Goal: Information Seeking & Learning: Check status

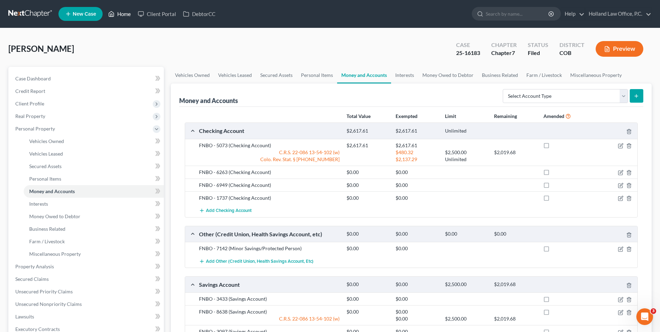
click at [112, 13] on icon at bounding box center [111, 14] width 6 height 8
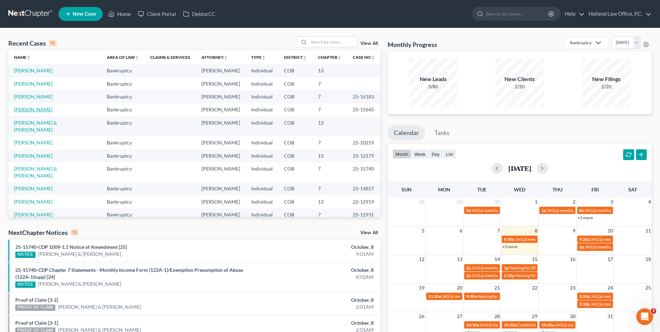
click at [34, 109] on link "[PERSON_NAME]" at bounding box center [33, 110] width 39 height 6
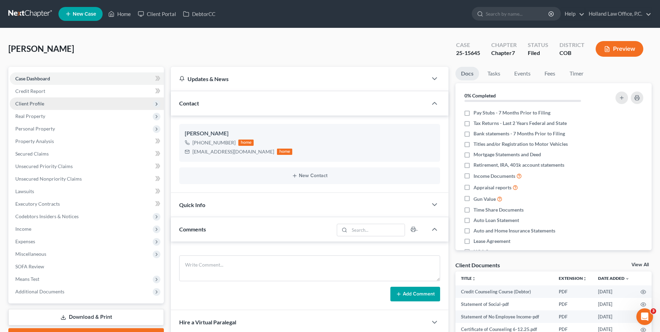
click at [44, 104] on span "Client Profile" at bounding box center [87, 103] width 154 height 13
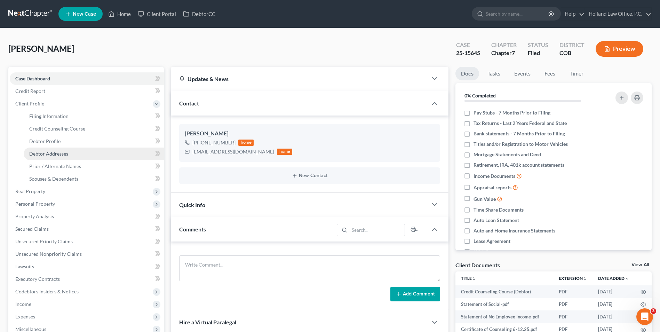
click at [65, 154] on span "Debtor Addresses" at bounding box center [48, 154] width 39 height 6
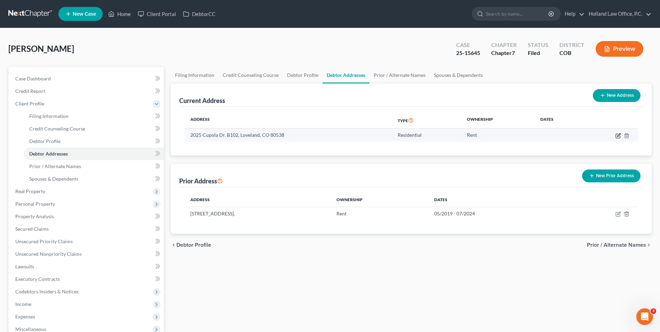
click at [617, 136] on icon "button" at bounding box center [619, 136] width 6 height 6
select select "5"
select select "0"
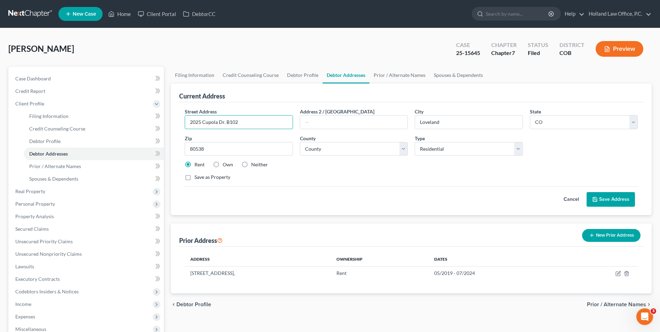
drag, startPoint x: 259, startPoint y: 125, endPoint x: 180, endPoint y: 123, distance: 79.4
click at [180, 123] on div "Street Address * [STREET_ADDRESS] Address 2 / [GEOGRAPHIC_DATA] * Loveland Stat…" at bounding box center [411, 158] width 464 height 113
paste input "[STREET_ADDRESS]"
type input "[STREET_ADDRESS]"
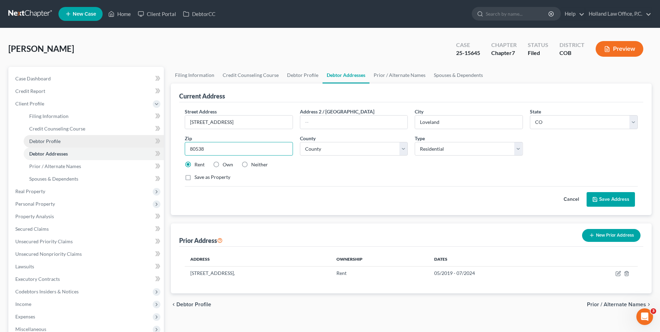
drag, startPoint x: 254, startPoint y: 150, endPoint x: 114, endPoint y: 147, distance: 140.0
click at [115, 147] on div "Petition Navigation Case Dashboard Payments Invoices Payments Payments Credit R…" at bounding box center [330, 243] width 651 height 352
type input "91360"
click at [299, 168] on div "Rent Own Neither" at bounding box center [411, 164] width 460 height 7
type input "[GEOGRAPHIC_DATA]"
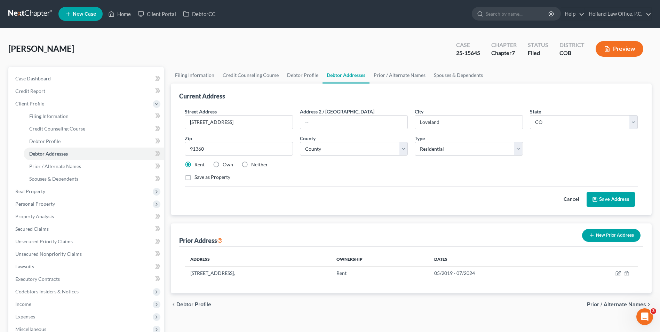
select select "4"
click at [378, 154] on select "County [GEOGRAPHIC_DATA] [GEOGRAPHIC_DATA] [GEOGRAPHIC_DATA] [GEOGRAPHIC_DATA] …" at bounding box center [354, 149] width 108 height 14
select select "55"
click at [300, 142] on select "County [GEOGRAPHIC_DATA] [GEOGRAPHIC_DATA] [GEOGRAPHIC_DATA] [GEOGRAPHIC_DATA] …" at bounding box center [354, 149] width 108 height 14
click at [356, 160] on div "Street Address * [GEOGRAPHIC_DATA] Address 2 / [GEOGRAPHIC_DATA] * [GEOGRAPHIC_…" at bounding box center [411, 147] width 460 height 79
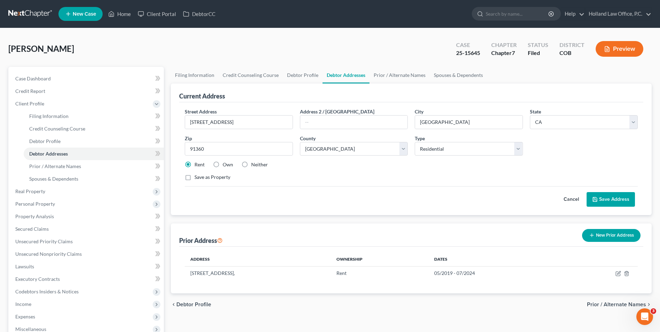
click at [618, 202] on button "Save Address" at bounding box center [611, 199] width 48 height 15
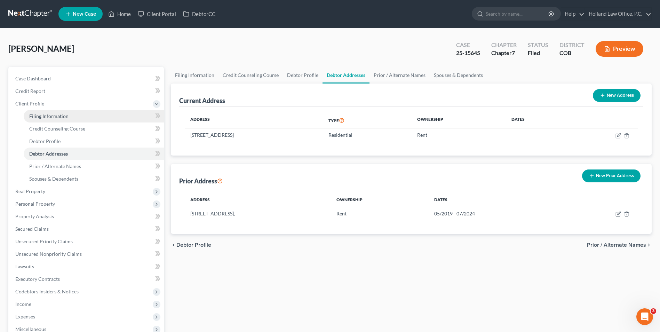
click at [41, 117] on span "Filing Information" at bounding box center [48, 116] width 39 height 6
select select "1"
select select "0"
select select "5"
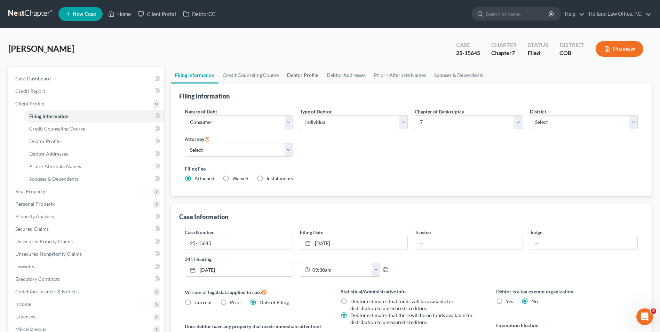
click at [304, 77] on link "Debtor Profile" at bounding box center [303, 75] width 40 height 17
select select "0"
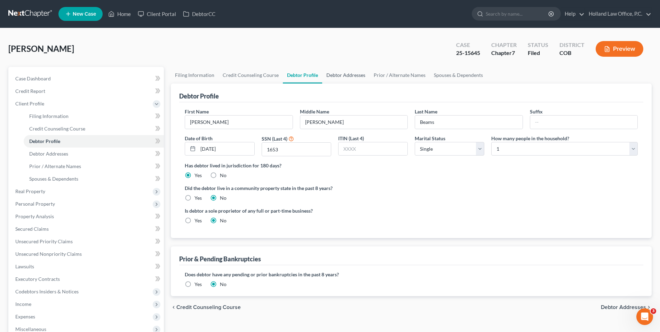
click at [352, 73] on link "Debtor Addresses" at bounding box center [345, 75] width 47 height 17
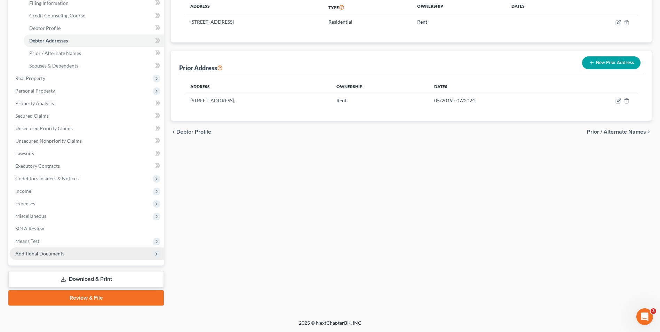
click at [49, 255] on span "Additional Documents" at bounding box center [39, 254] width 49 height 6
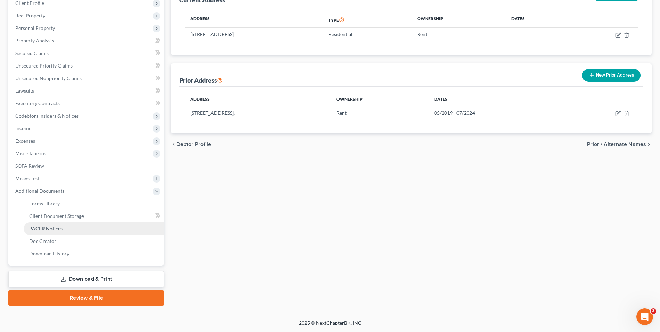
click at [55, 227] on span "PACER Notices" at bounding box center [45, 229] width 33 height 6
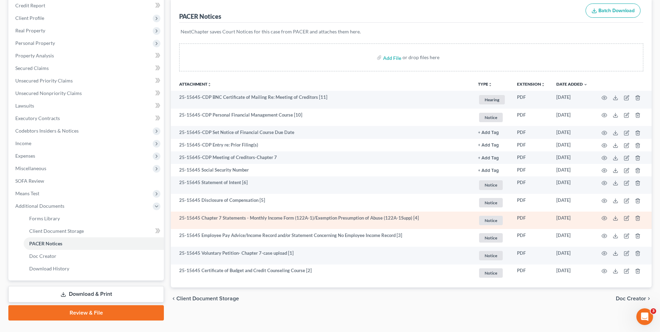
scroll to position [101, 0]
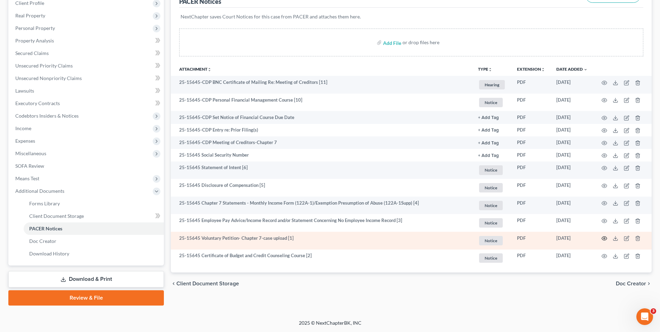
click at [605, 239] on circle "button" at bounding box center [604, 238] width 1 height 1
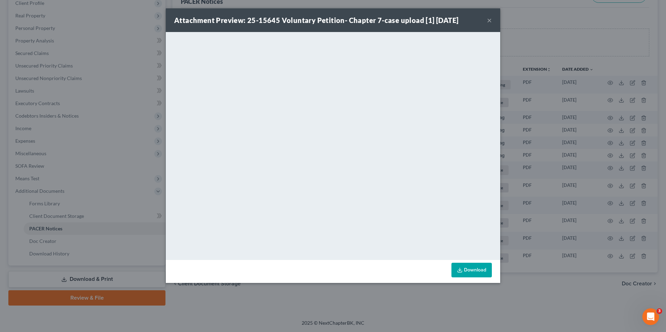
click at [567, 206] on div "Attachment Preview: 25-15645 Voluntary Petition- Chapter 7-case upload [1] [DAT…" at bounding box center [333, 166] width 666 height 332
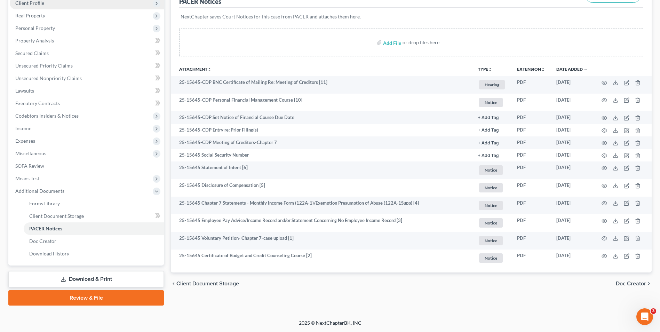
click at [35, 2] on span "Client Profile" at bounding box center [29, 3] width 29 height 6
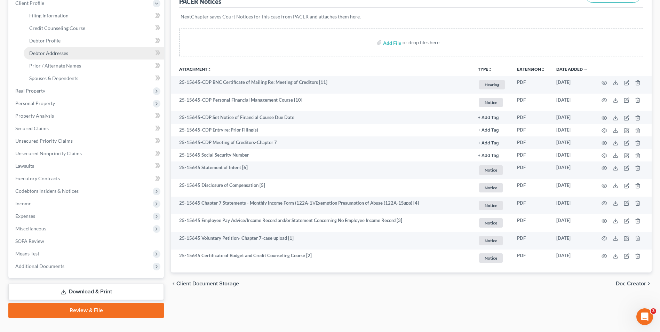
click at [55, 54] on span "Debtor Addresses" at bounding box center [48, 53] width 39 height 6
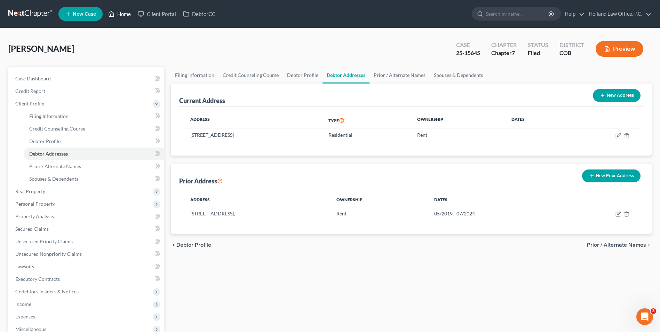
click at [120, 10] on link "Home" at bounding box center [120, 14] width 30 height 13
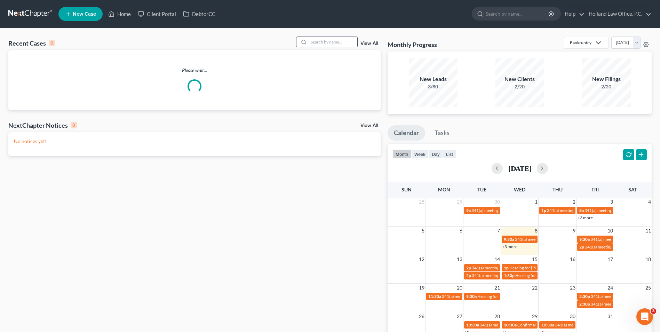
click at [348, 45] on input "search" at bounding box center [333, 42] width 49 height 10
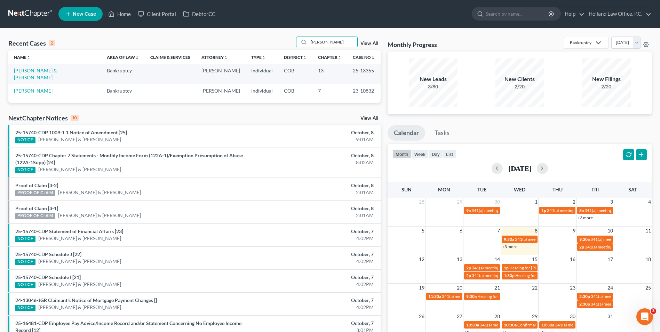
type input "[PERSON_NAME]"
click at [32, 69] on link "[PERSON_NAME] & [PERSON_NAME]" at bounding box center [35, 74] width 43 height 13
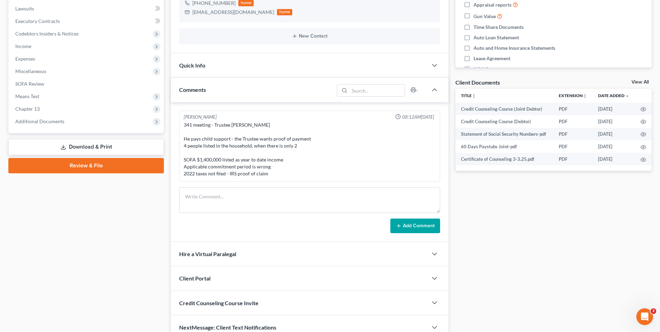
scroll to position [209, 0]
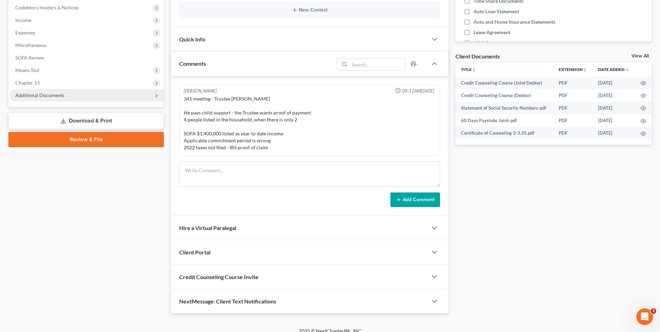
click at [44, 90] on span "Additional Documents" at bounding box center [87, 95] width 154 height 13
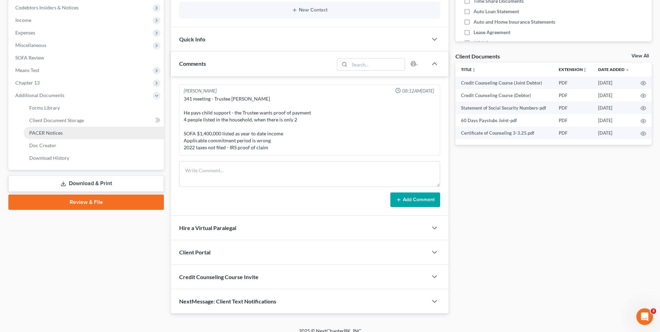
click at [57, 131] on span "PACER Notices" at bounding box center [45, 133] width 33 height 6
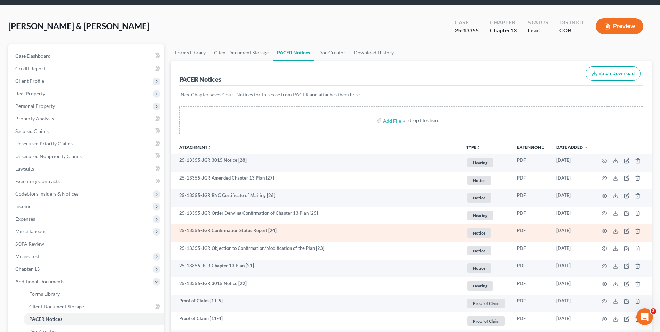
scroll to position [35, 0]
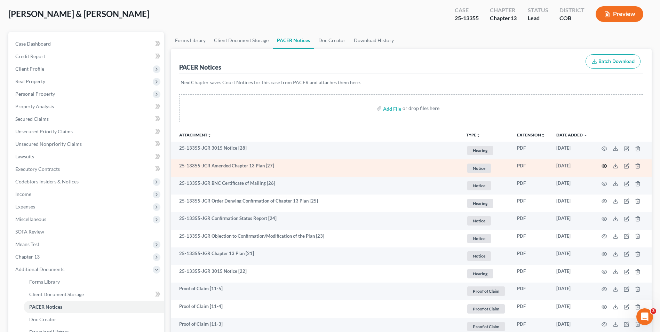
click at [604, 165] on icon "button" at bounding box center [605, 166] width 6 height 6
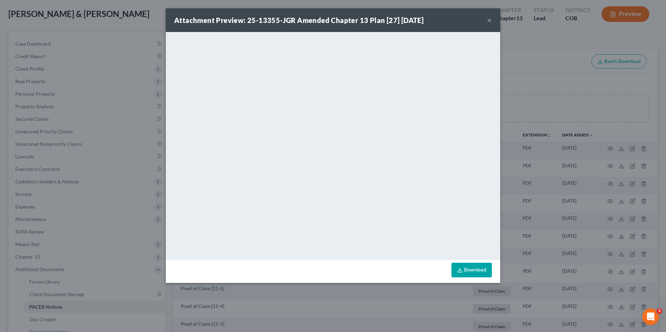
drag, startPoint x: 549, startPoint y: 101, endPoint x: 545, endPoint y: 100, distance: 3.7
click at [549, 102] on div "Attachment Preview: 25-13355-JGR Amended Chapter 13 Plan [27] [DATE] × <object …" at bounding box center [333, 166] width 666 height 332
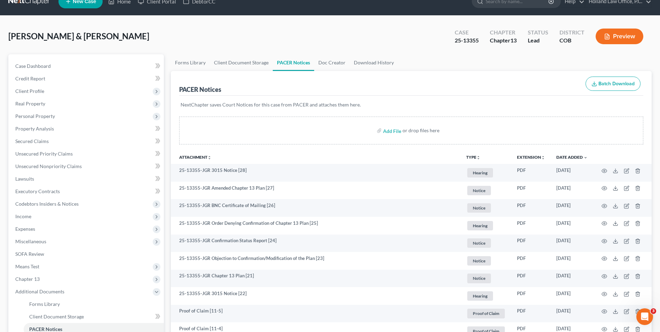
scroll to position [0, 0]
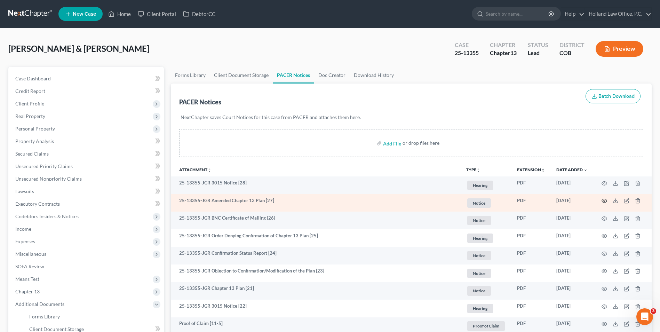
click at [603, 199] on icon "button" at bounding box center [605, 201] width 6 height 6
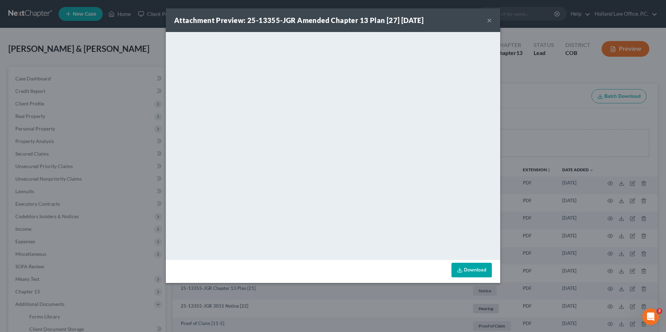
click at [488, 20] on button "×" at bounding box center [489, 20] width 5 height 8
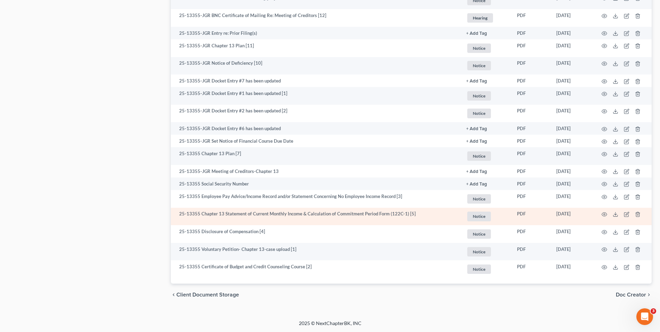
scroll to position [748, 0]
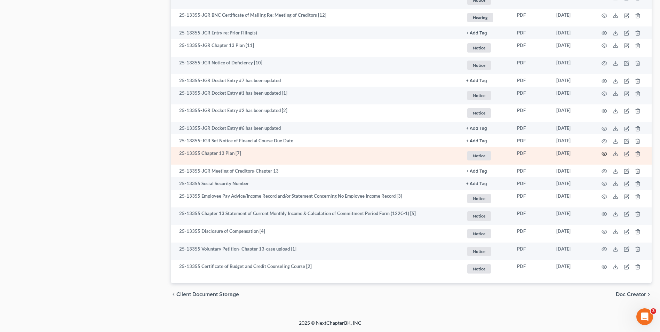
click at [605, 155] on icon "button" at bounding box center [605, 154] width 6 height 6
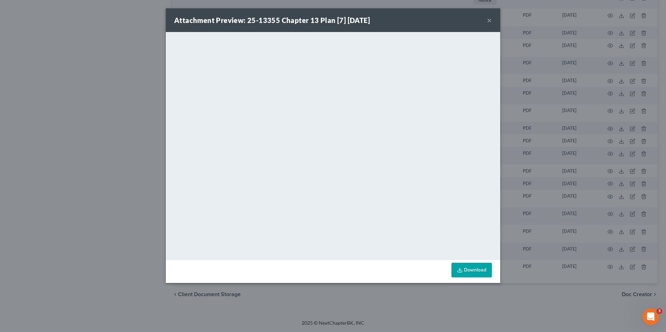
click at [549, 124] on div "Attachment Preview: 25-13355 Chapter 13 Plan [7] [DATE] × <object ng-attr-data=…" at bounding box center [333, 166] width 666 height 332
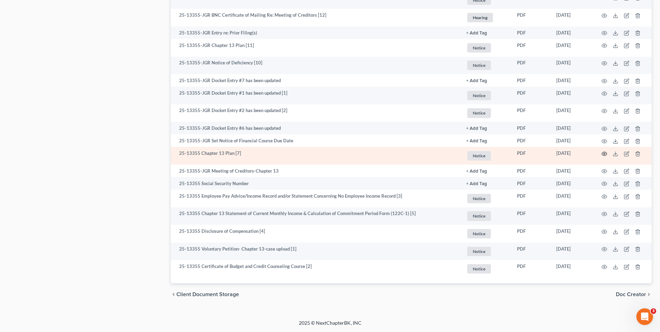
click at [603, 152] on icon "button" at bounding box center [605, 154] width 6 height 6
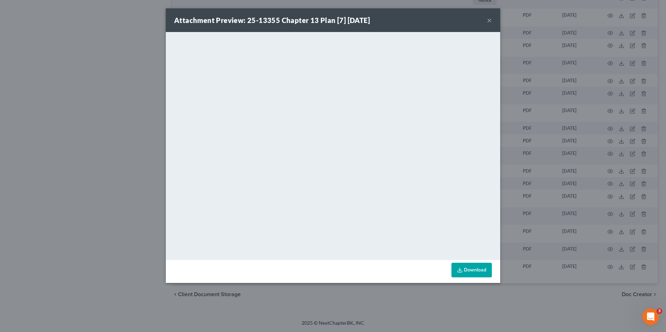
click at [575, 123] on div "Attachment Preview: 25-13355 Chapter 13 Plan [7] [DATE] × <object ng-attr-data=…" at bounding box center [333, 166] width 666 height 332
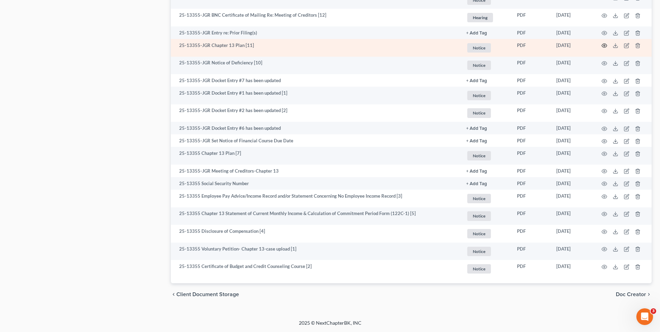
click at [604, 44] on icon "button" at bounding box center [604, 46] width 5 height 4
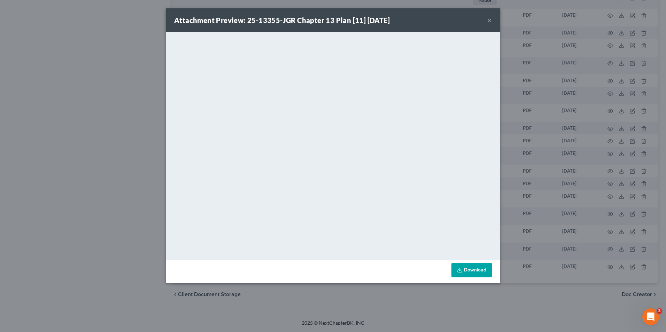
click at [502, 122] on div "Attachment Preview: 25-13355-JGR Chapter 13 Plan [11] [DATE] × <object ng-attr-…" at bounding box center [333, 166] width 666 height 332
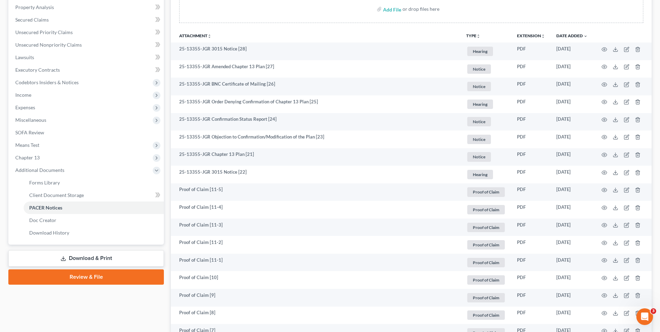
scroll to position [122, 0]
